Goal: Transaction & Acquisition: Purchase product/service

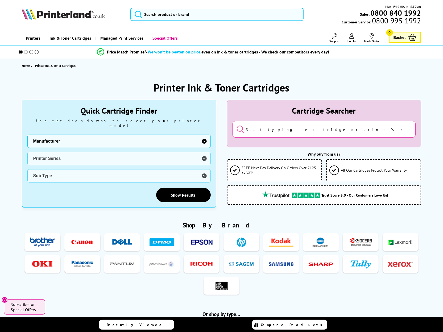
click at [203, 136] on select "Manufacturer Brother Canon Cubify Dell Dymo Epson HP Kodak Konica Minolta Kyoce…" at bounding box center [118, 141] width 183 height 13
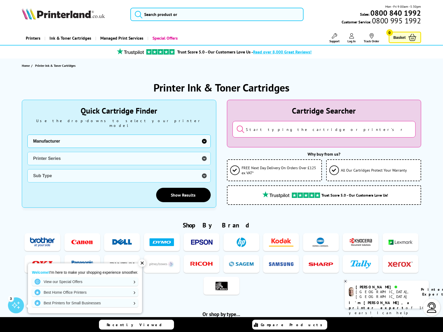
select select "13815"
click at [27, 135] on select "Manufacturer Brother Canon Cubify Dell Dymo Epson HP Kodak Konica Minolta Kyoce…" at bounding box center [118, 141] width 183 height 13
click at [205, 152] on select "Printer Series B Series C Series Colorqube Colour MFP DocuPrint Phaser Versalin…" at bounding box center [118, 158] width 183 height 13
select select "38179"
click at [27, 152] on select "Printer Series B Series C Series Colorqube Colour MFP DocuPrint Phaser Versalin…" at bounding box center [118, 158] width 183 height 13
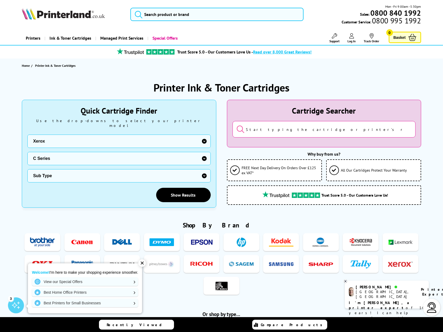
click at [203, 169] on select "Sub Type Xerox C230 Xerox C235 Xerox C310 Xerox C315 Xerox C320 Xerox C325 Xero…" at bounding box center [118, 175] width 183 height 13
select select "38356"
click at [27, 169] on select "Sub Type Xerox C230 Xerox C235 Xerox C310 Xerox C315 Xerox C320 Xerox C325 Xero…" at bounding box center [118, 175] width 183 height 13
click at [184, 189] on link "Show Results" at bounding box center [183, 195] width 55 height 14
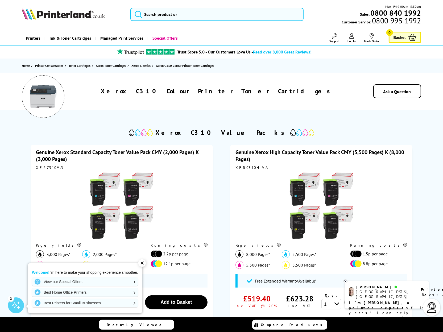
click at [353, 38] on icon at bounding box center [351, 35] width 5 height 5
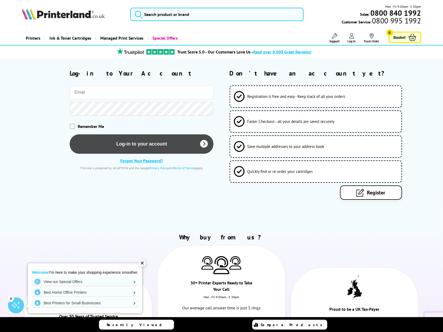
type input "denzil.tessltd@gmail.com"
click at [135, 141] on button "Log-in to your account" at bounding box center [142, 143] width 144 height 19
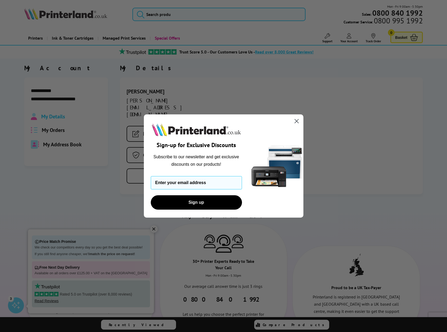
click at [297, 120] on circle "Close dialog" at bounding box center [296, 121] width 9 height 9
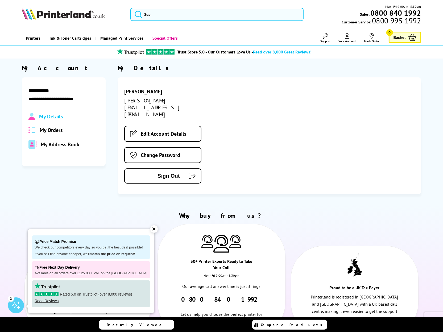
click at [50, 130] on span "My Orders" at bounding box center [51, 130] width 23 height 7
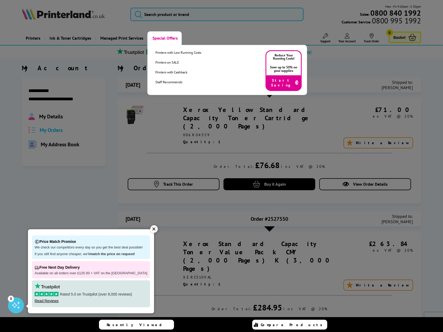
click at [161, 37] on link "Special Offers" at bounding box center [164, 38] width 34 height 14
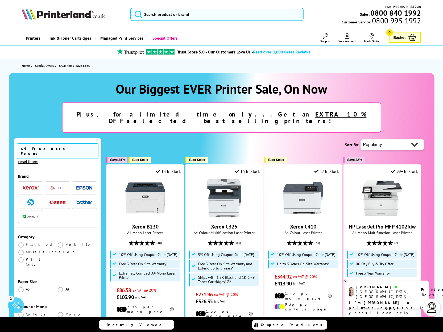
click at [28, 186] on img "button" at bounding box center [31, 188] width 16 height 4
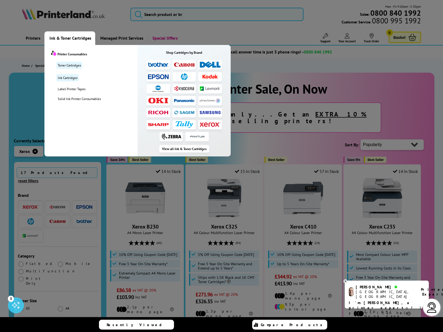
click at [67, 36] on span "Ink & Toner Cartridges" at bounding box center [70, 38] width 42 height 14
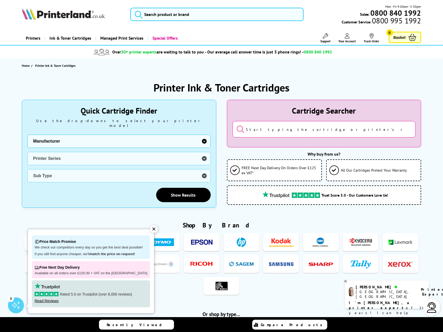
click at [205, 135] on select "Manufacturer Brother Canon Cubify Dell Dymo Epson HP Kodak Konica Minolta Kyoce…" at bounding box center [118, 141] width 183 height 13
select select "13815"
click at [27, 135] on select "Manufacturer Brother Canon Cubify Dell Dymo Epson HP Kodak Konica Minolta Kyoce…" at bounding box center [118, 141] width 183 height 13
click at [205, 152] on select "Printer Series B Series C Series Colorqube Colour MFP DocuPrint Phaser Versalin…" at bounding box center [118, 158] width 183 height 13
select select "38179"
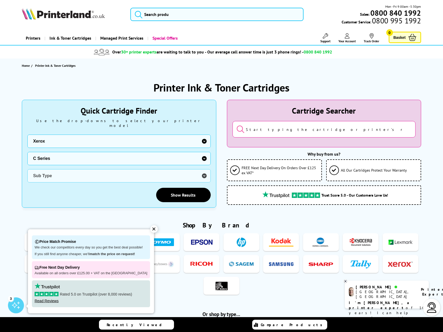
click at [27, 152] on select "Printer Series B Series C Series Colorqube Colour MFP DocuPrint Phaser Versalin…" at bounding box center [118, 158] width 183 height 13
click at [203, 172] on select "Sub Type Xerox C230 Xerox C235 Xerox C310 Xerox C315 Xerox C320 Xerox C325 Xero…" at bounding box center [118, 175] width 183 height 13
select select "38356"
click at [27, 169] on select "Sub Type Xerox C230 Xerox C235 Xerox C310 Xerox C315 Xerox C320 Xerox C325 Xero…" at bounding box center [118, 175] width 183 height 13
click at [185, 189] on link "Show Results" at bounding box center [183, 195] width 55 height 14
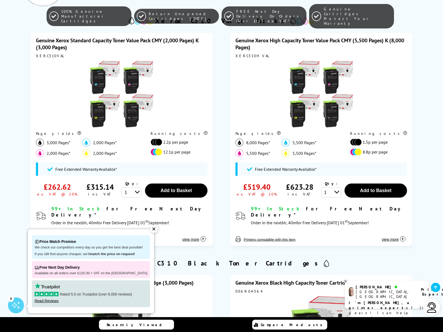
scroll to position [112, 0]
click at [177, 190] on span "Add to Basket" at bounding box center [175, 190] width 31 height 5
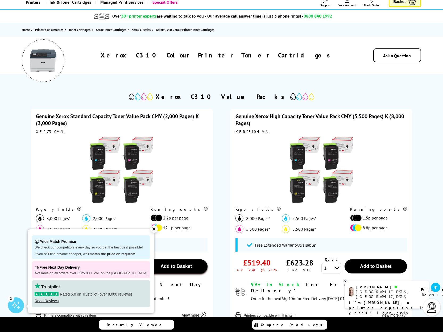
scroll to position [28, 0]
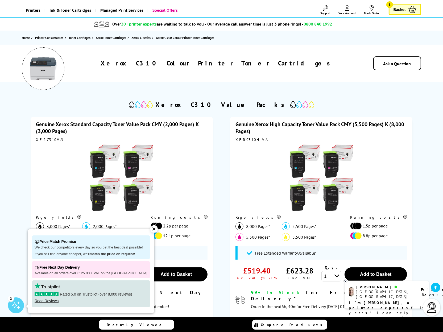
click at [396, 9] on span "Basket" at bounding box center [399, 9] width 12 height 7
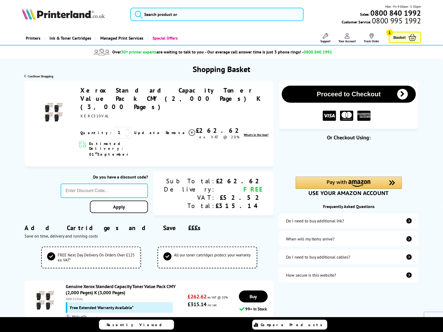
click at [257, 133] on span "What's in the box?" at bounding box center [256, 135] width 25 height 4
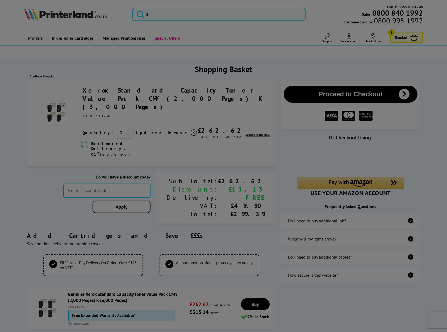
click at [271, 134] on div at bounding box center [223, 166] width 447 height 332
click at [270, 234] on div at bounding box center [223, 166] width 447 height 332
click at [99, 172] on div at bounding box center [223, 166] width 447 height 332
click at [19, 50] on div at bounding box center [223, 166] width 447 height 332
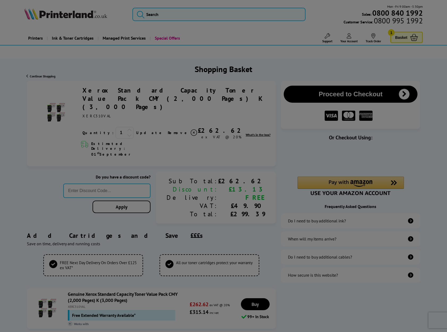
click at [275, 161] on div at bounding box center [223, 166] width 447 height 332
click at [316, 134] on div at bounding box center [223, 166] width 447 height 332
click at [257, 129] on div at bounding box center [223, 166] width 447 height 332
click at [282, 211] on div at bounding box center [223, 166] width 447 height 332
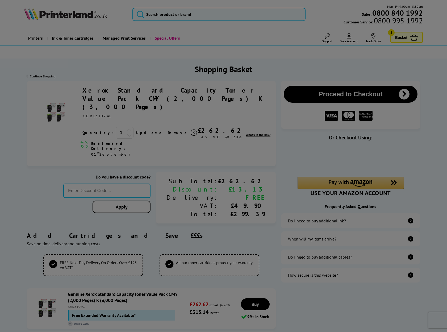
click at [216, 232] on div at bounding box center [223, 166] width 447 height 332
click at [123, 214] on div at bounding box center [223, 166] width 447 height 332
click at [57, 205] on div at bounding box center [223, 166] width 447 height 332
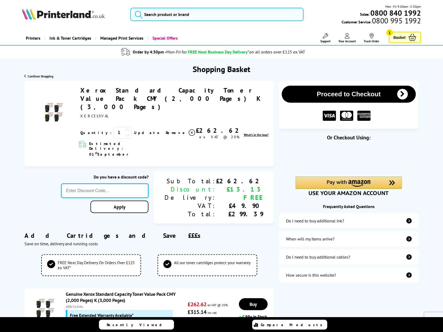
click at [102, 184] on input "text" at bounding box center [104, 191] width 87 height 14
drag, startPoint x: 389, startPoint y: 0, endPoint x: 322, endPoint y: 15, distance: 68.5
click at [322, 15] on div "Mon - Fri 9:00am - 5:30pm Sales: 0800 840 1992 Customer Service: 0800 995 1992" at bounding box center [362, 14] width 117 height 21
click at [95, 184] on input "text" at bounding box center [104, 191] width 87 height 14
click at [207, 223] on div "Add Cartridges and Save £££s Save on time, delivery and running costs" at bounding box center [148, 238] width 249 height 31
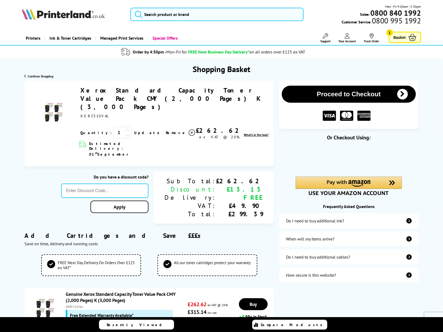
click at [254, 185] on div "£13.13" at bounding box center [239, 189] width 47 height 8
click at [258, 133] on span "What's in the box?" at bounding box center [256, 135] width 25 height 4
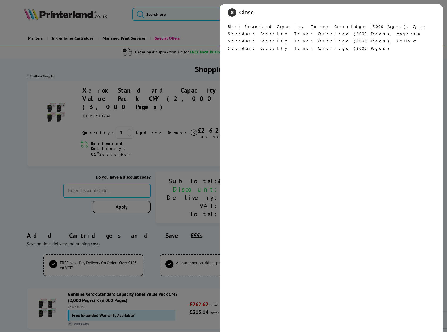
click at [234, 10] on icon "close modal" at bounding box center [232, 12] width 9 height 9
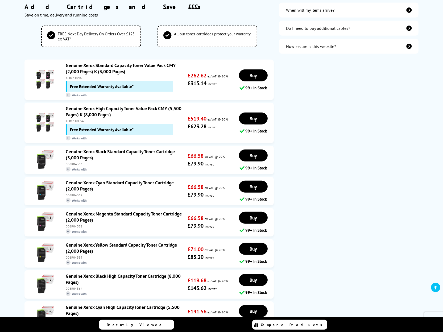
scroll to position [252, 0]
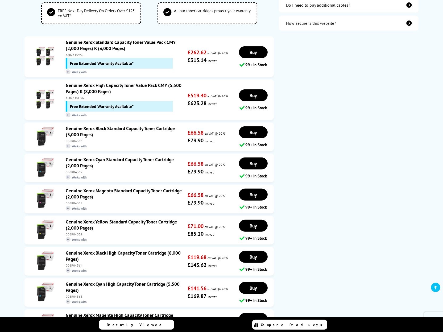
click at [43, 158] on img at bounding box center [45, 167] width 19 height 19
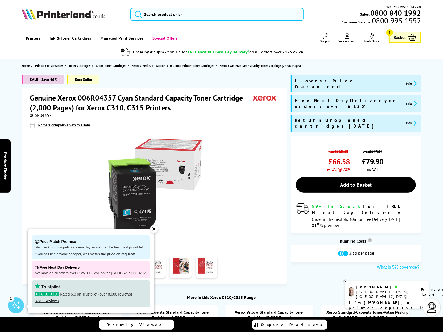
click at [397, 38] on span "Basket" at bounding box center [399, 37] width 12 height 7
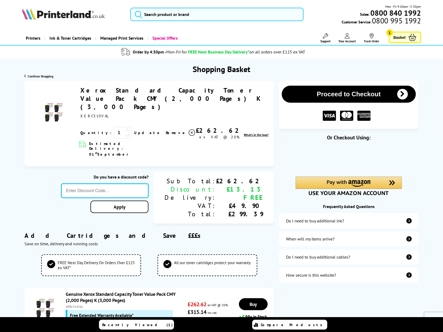
click at [99, 184] on input "text" at bounding box center [104, 191] width 87 height 14
click at [216, 185] on div "Discount:" at bounding box center [190, 189] width 52 height 8
drag, startPoint x: 346, startPoint y: 1, endPoint x: 325, endPoint y: 10, distance: 22.8
click at [325, 10] on div "Mon - Fri 9:00am - 5:30pm Sales: 0800 840 1992 Customer Service: 0800 995 1992" at bounding box center [362, 14] width 117 height 21
click at [346, 39] on span "Your Account" at bounding box center [347, 41] width 17 height 4
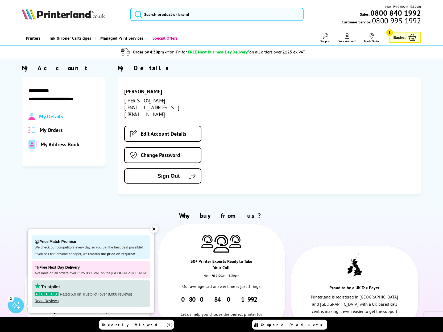
click at [396, 35] on span "Basket" at bounding box center [399, 37] width 12 height 7
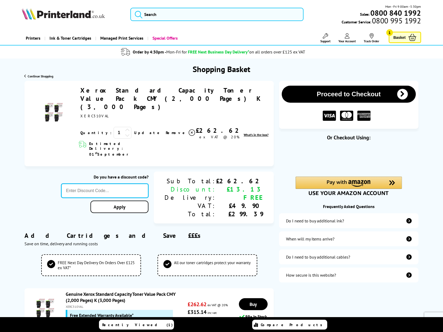
click at [100, 184] on input "text" at bounding box center [104, 191] width 87 height 14
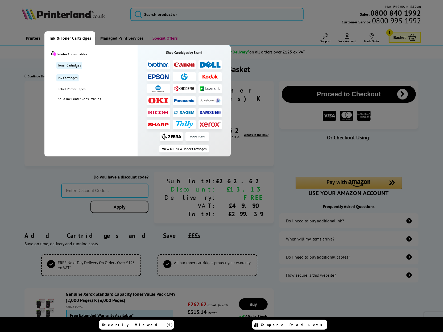
click at [71, 39] on span "Ink & Toner Cartridges" at bounding box center [70, 38] width 42 height 14
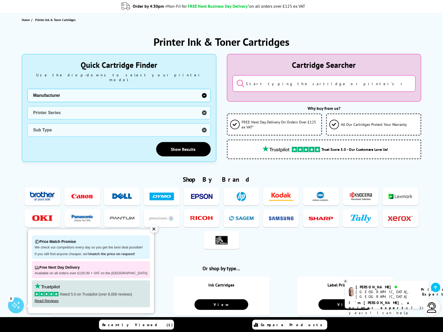
scroll to position [47, 0]
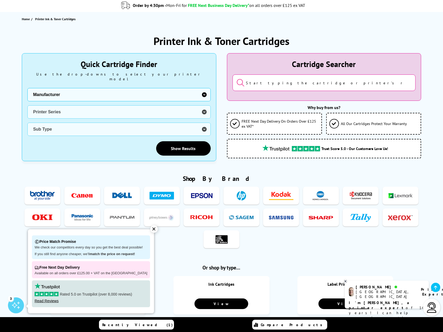
click at [205, 88] on select "Manufacturer Brother Canon Cubify Dell Dymo Epson HP Kodak Konica Minolta Kyoce…" at bounding box center [118, 94] width 183 height 13
select select "13815"
click at [27, 88] on select "Manufacturer Brother Canon Cubify Dell Dymo Epson HP Kodak Konica Minolta Kyoce…" at bounding box center [118, 94] width 183 height 13
click at [203, 106] on select "Printer Series B Series C Series Colorqube Colour MFP DocuPrint Phaser Versalin…" at bounding box center [118, 111] width 183 height 13
select select "38179"
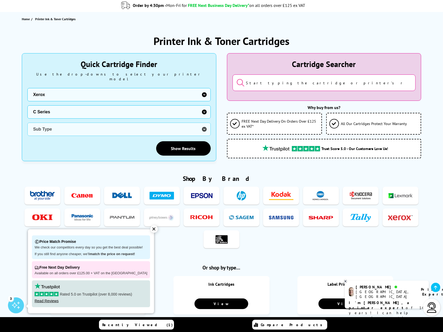
click at [27, 105] on select "Printer Series B Series C Series Colorqube Colour MFP DocuPrint Phaser Versalin…" at bounding box center [118, 111] width 183 height 13
click at [43, 123] on select "Sub Type Xerox C230 Xerox C235 Xerox C310 Xerox C315 Xerox C320 Xerox C325 Xero…" at bounding box center [118, 129] width 183 height 13
select select "38356"
click at [27, 123] on select "Sub Type Xerox C230 Xerox C235 Xerox C310 Xerox C315 Xerox C320 Xerox C325 Xero…" at bounding box center [118, 129] width 183 height 13
click at [192, 141] on link "Show Results" at bounding box center [183, 148] width 55 height 14
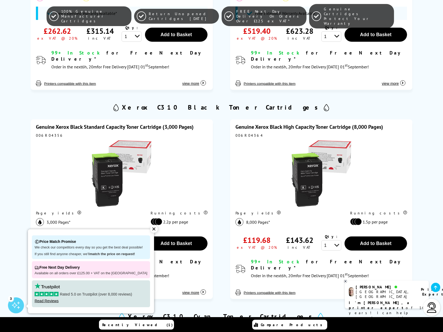
scroll to position [280, 0]
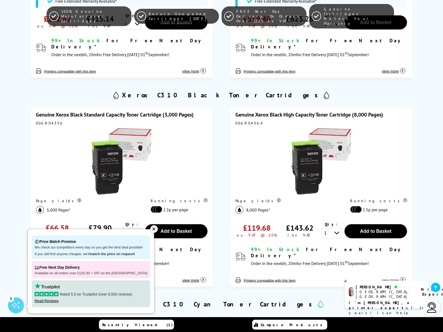
click at [110, 151] on img at bounding box center [121, 161] width 67 height 67
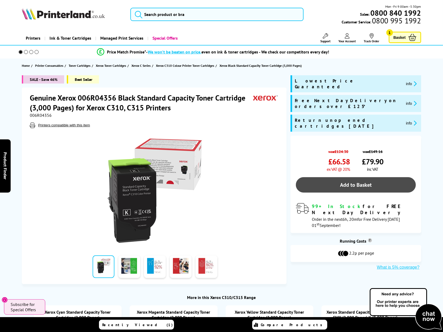
click at [350, 177] on link "Add to Basket" at bounding box center [356, 184] width 120 height 15
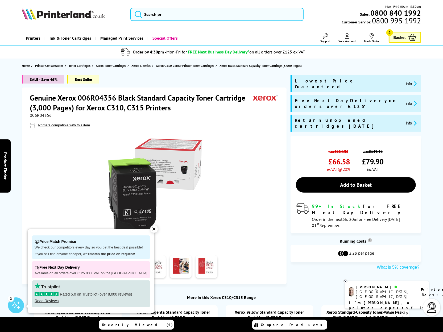
click at [402, 34] on span "Basket" at bounding box center [399, 37] width 12 height 7
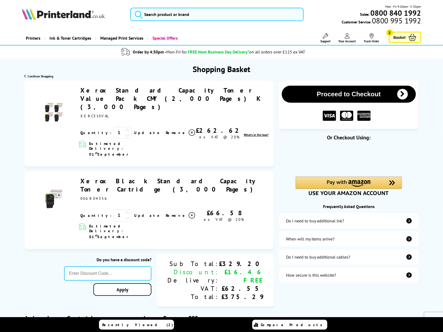
click at [189, 136] on icon at bounding box center [192, 133] width 6 height 6
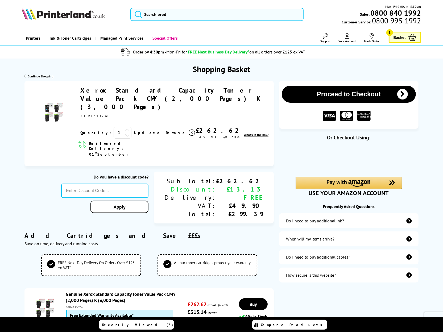
click at [189, 130] on icon at bounding box center [192, 133] width 6 height 6
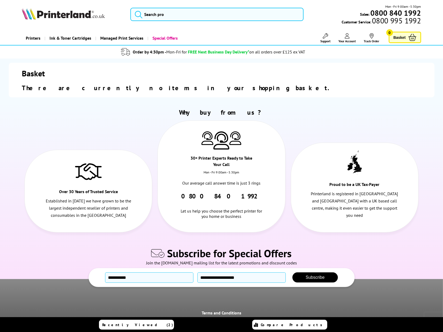
click at [348, 36] on icon at bounding box center [347, 35] width 5 height 5
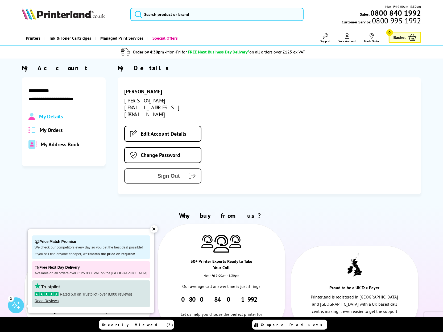
click at [159, 168] on button "Sign Out" at bounding box center [162, 175] width 77 height 15
